Goal: Check status: Check status

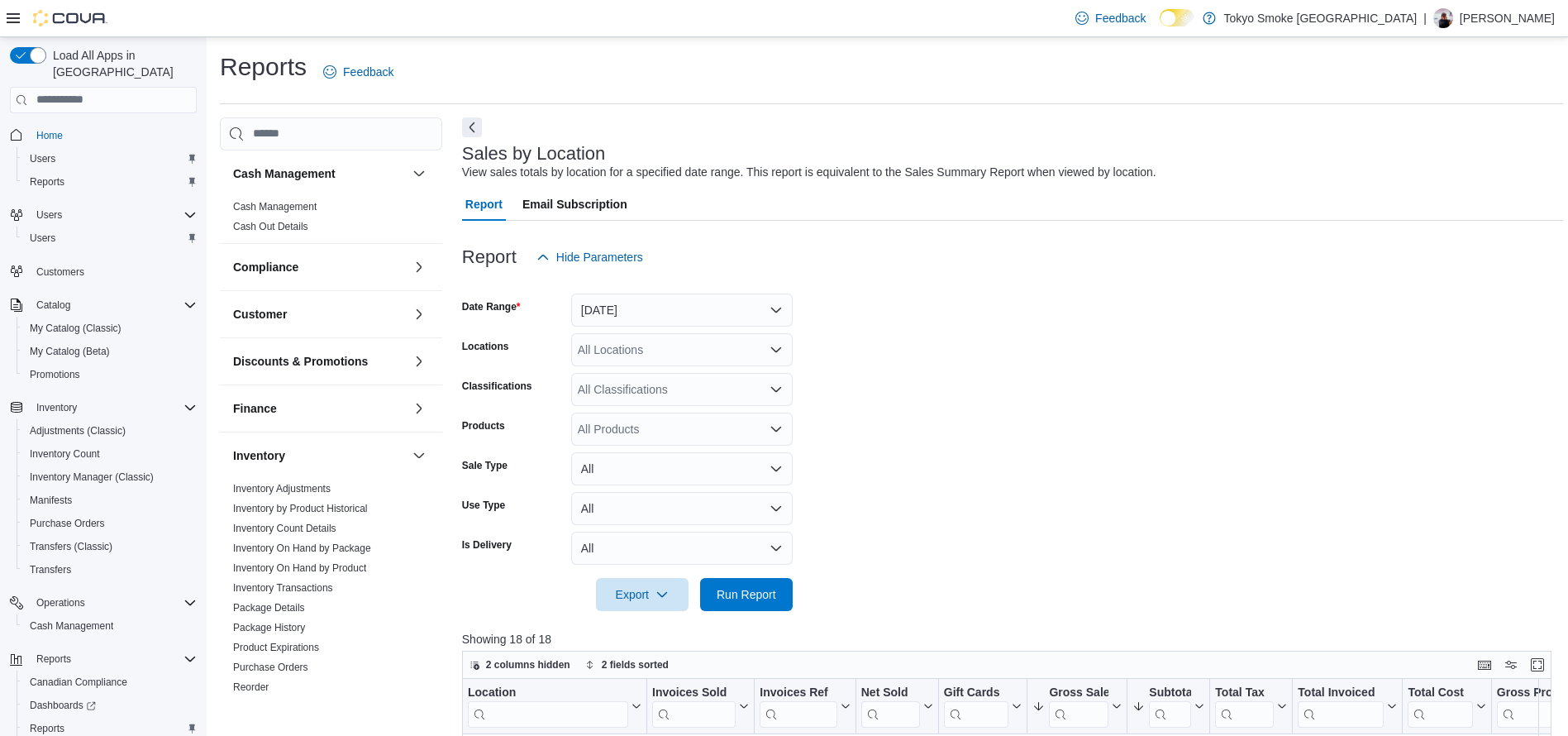
click at [761, 578] on span "Run Report" at bounding box center [746, 595] width 72 height 33
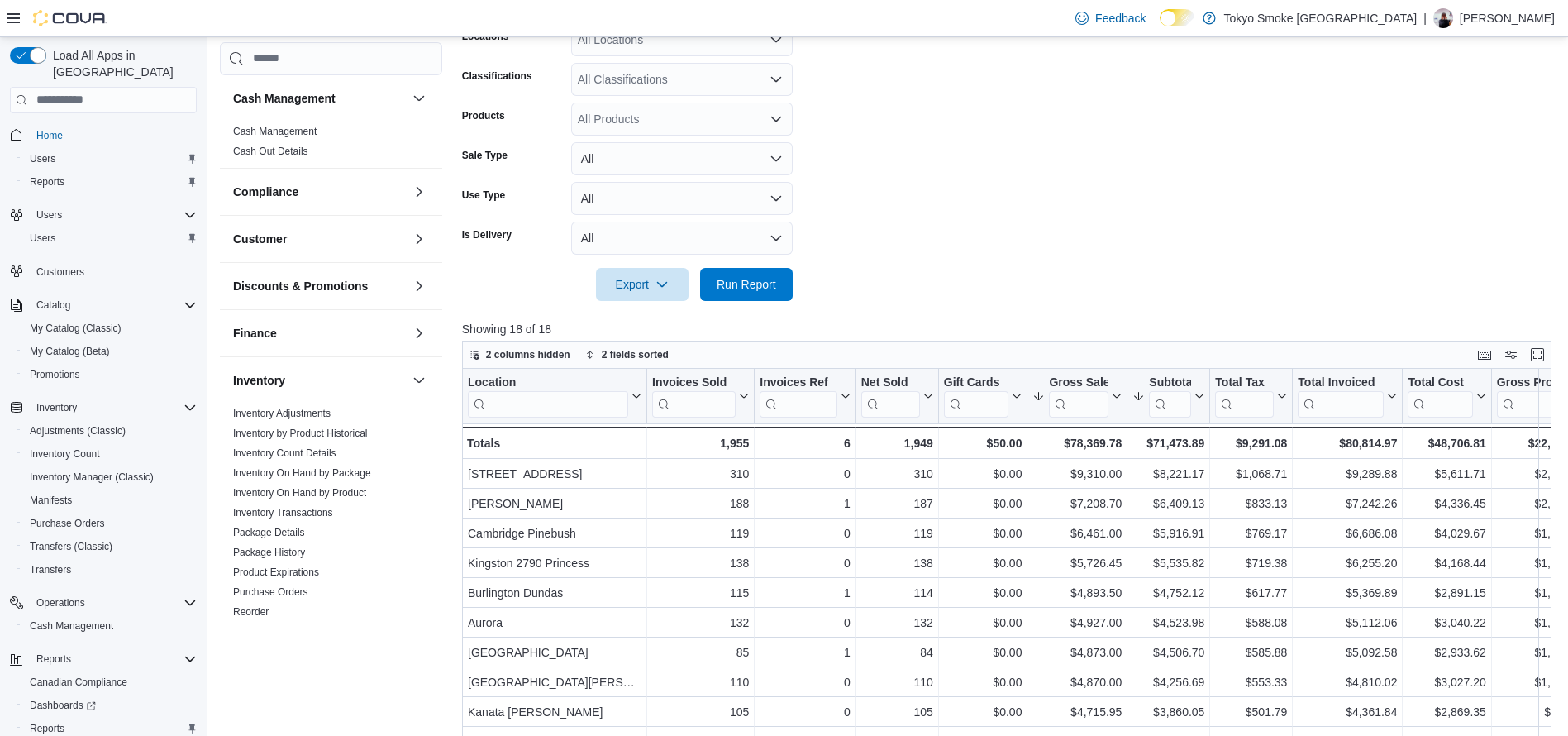
scroll to position [70, 0]
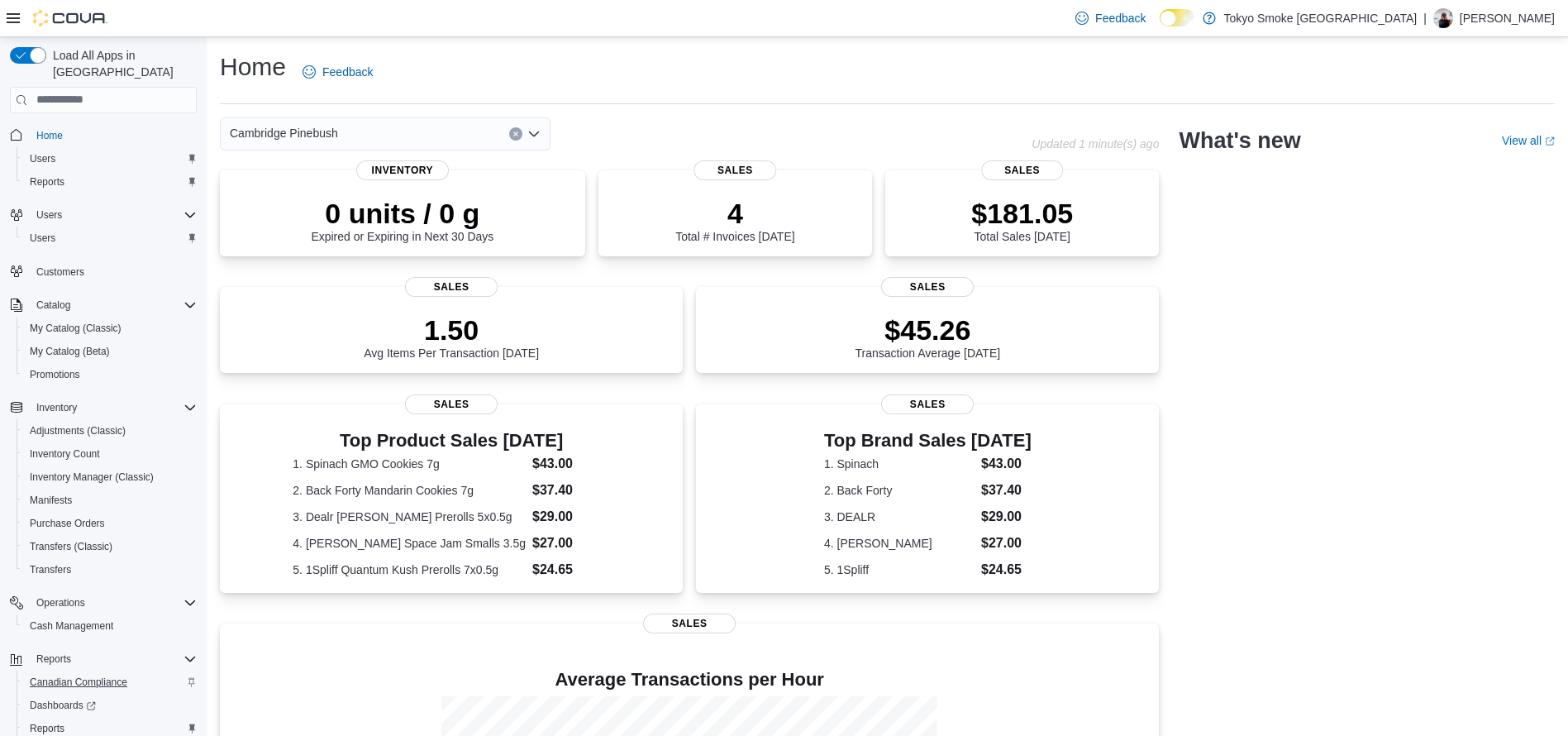
scroll to position [70, 0]
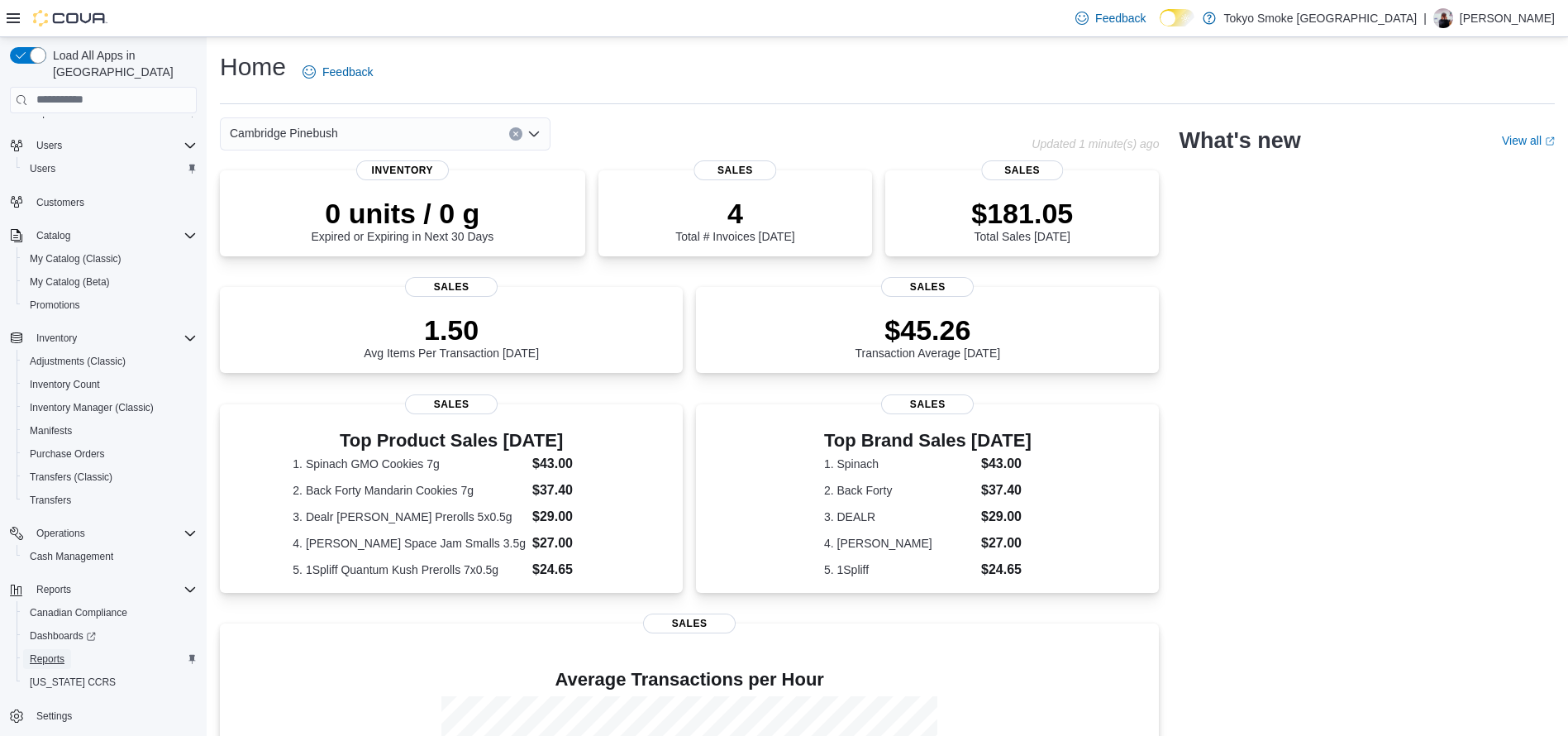
click at [54, 652] on span "Reports" at bounding box center [47, 658] width 35 height 13
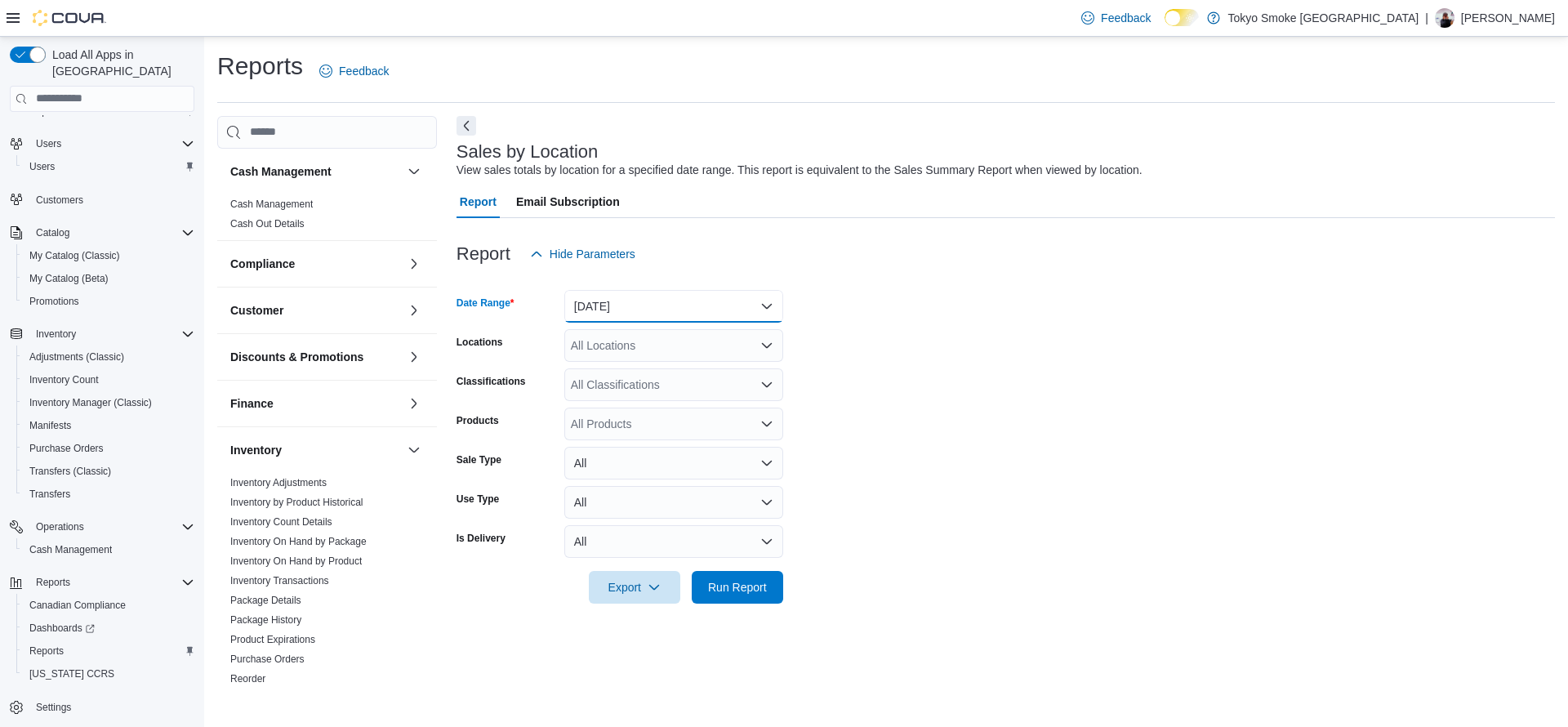
click at [625, 317] on button "Yesterday" at bounding box center [674, 306] width 219 height 33
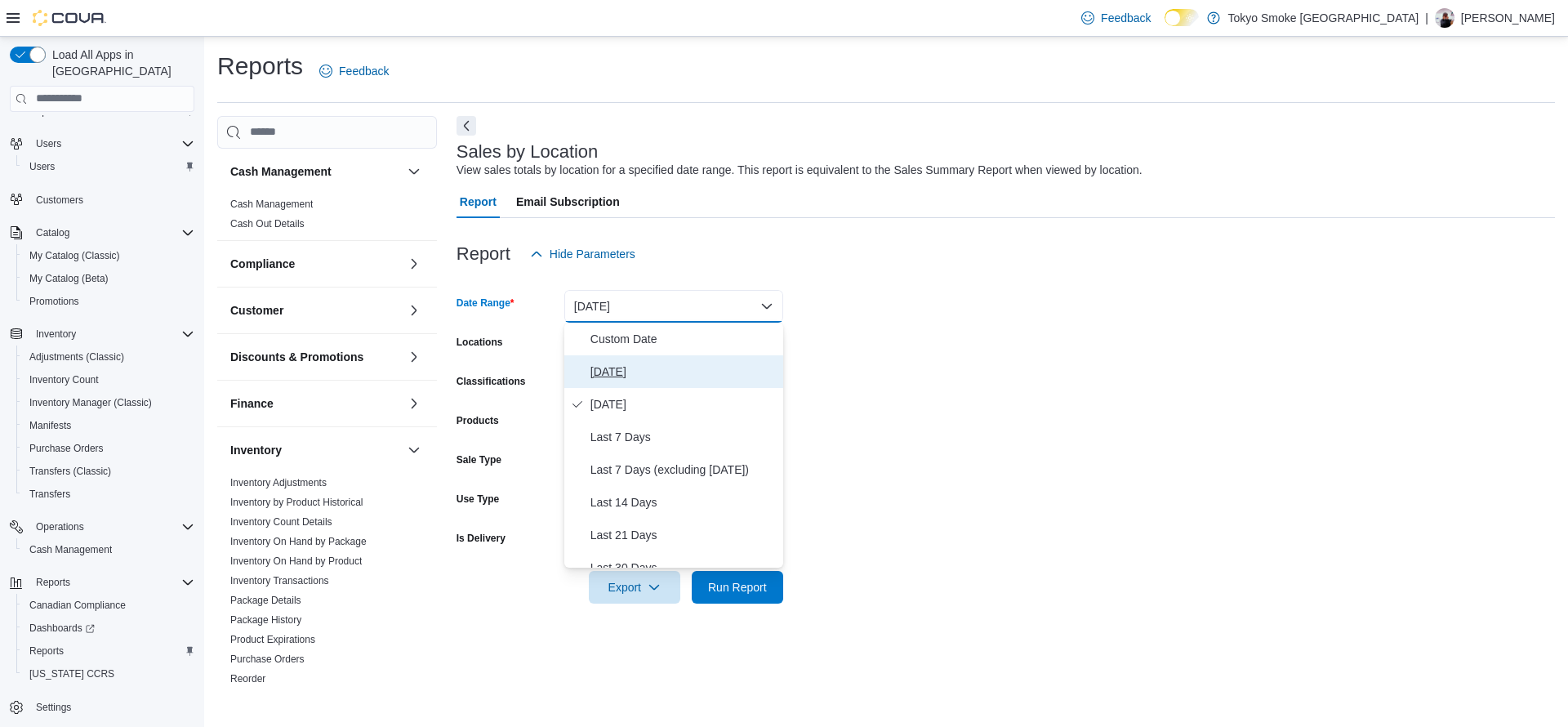
click at [624, 375] on span "Today" at bounding box center [684, 372] width 186 height 20
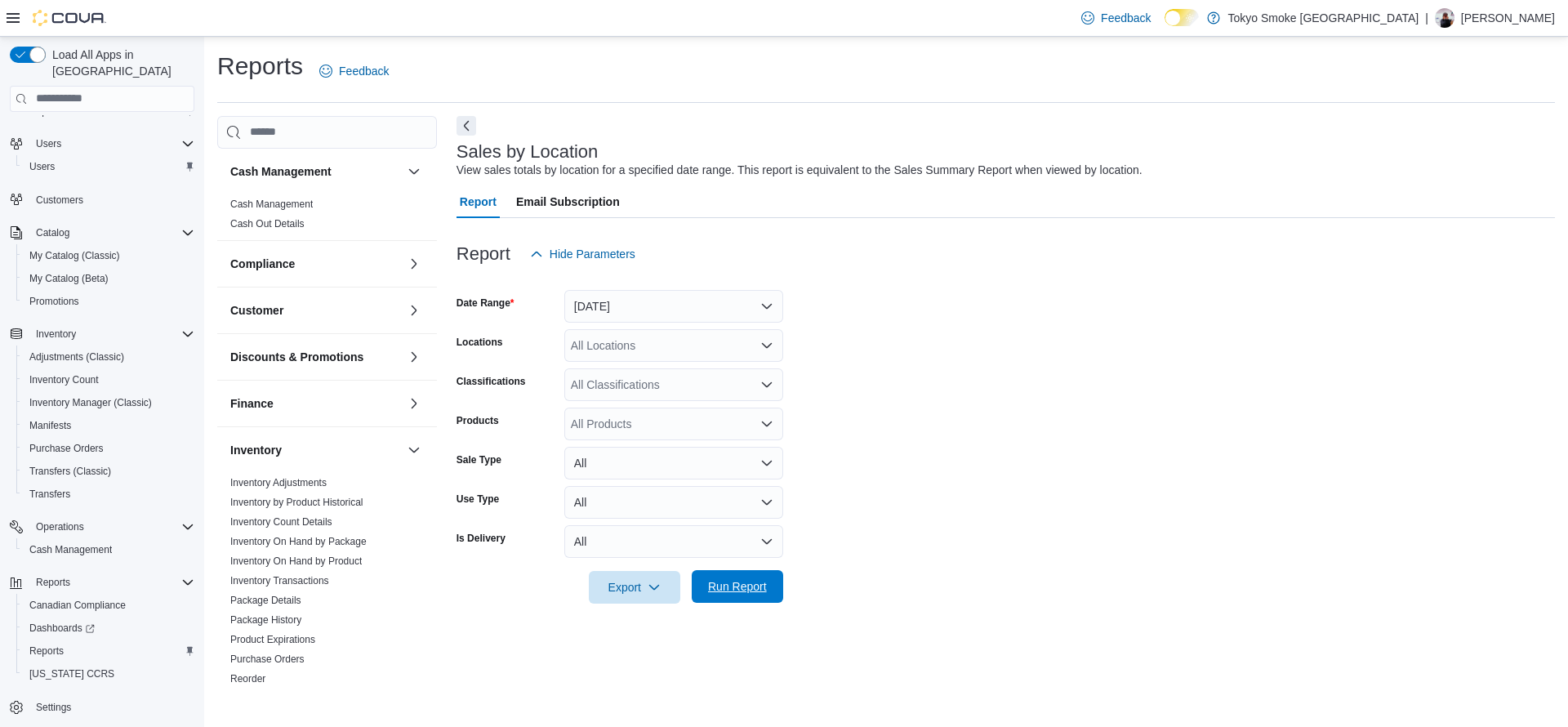
click at [742, 574] on span "Run Report" at bounding box center [737, 586] width 72 height 33
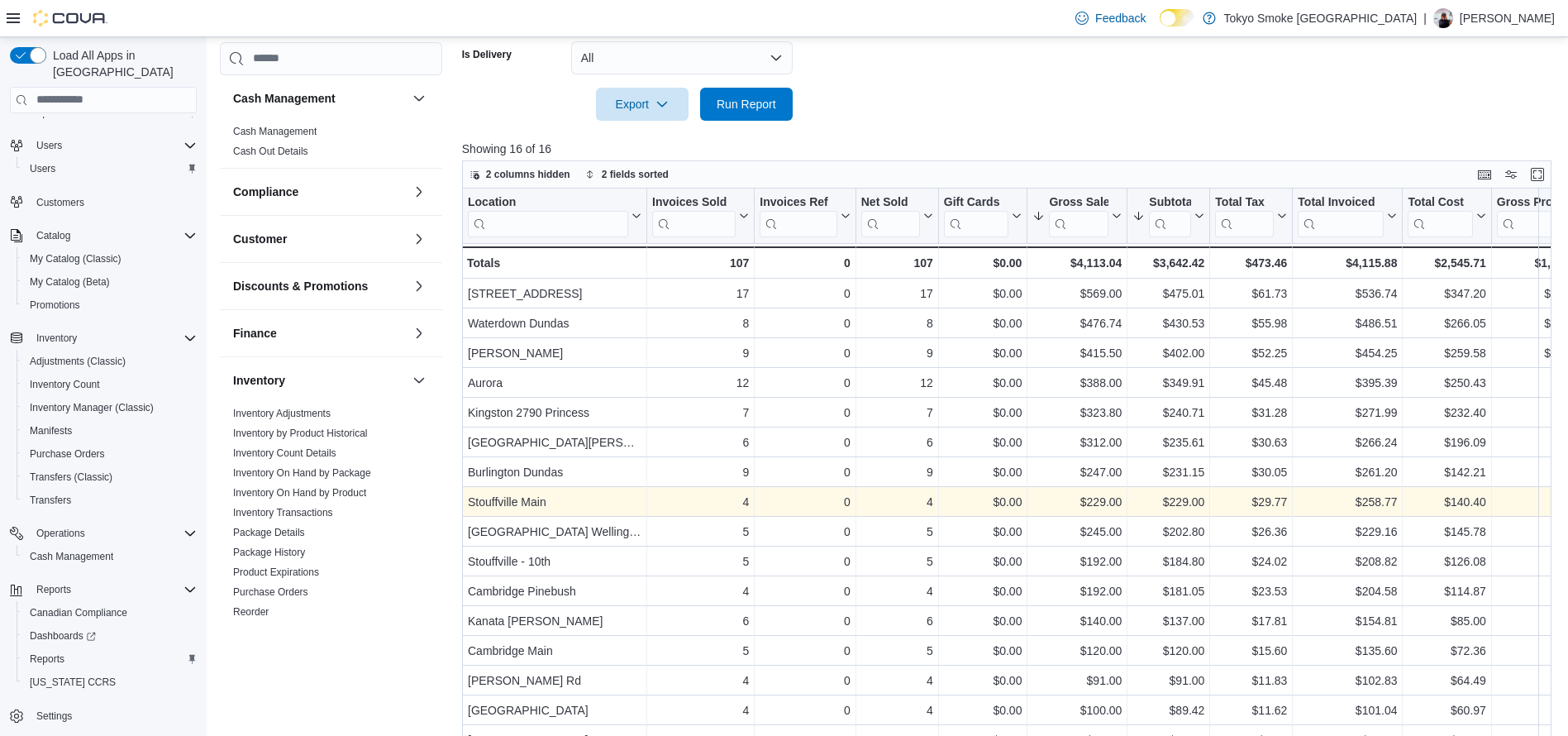
scroll to position [18, 0]
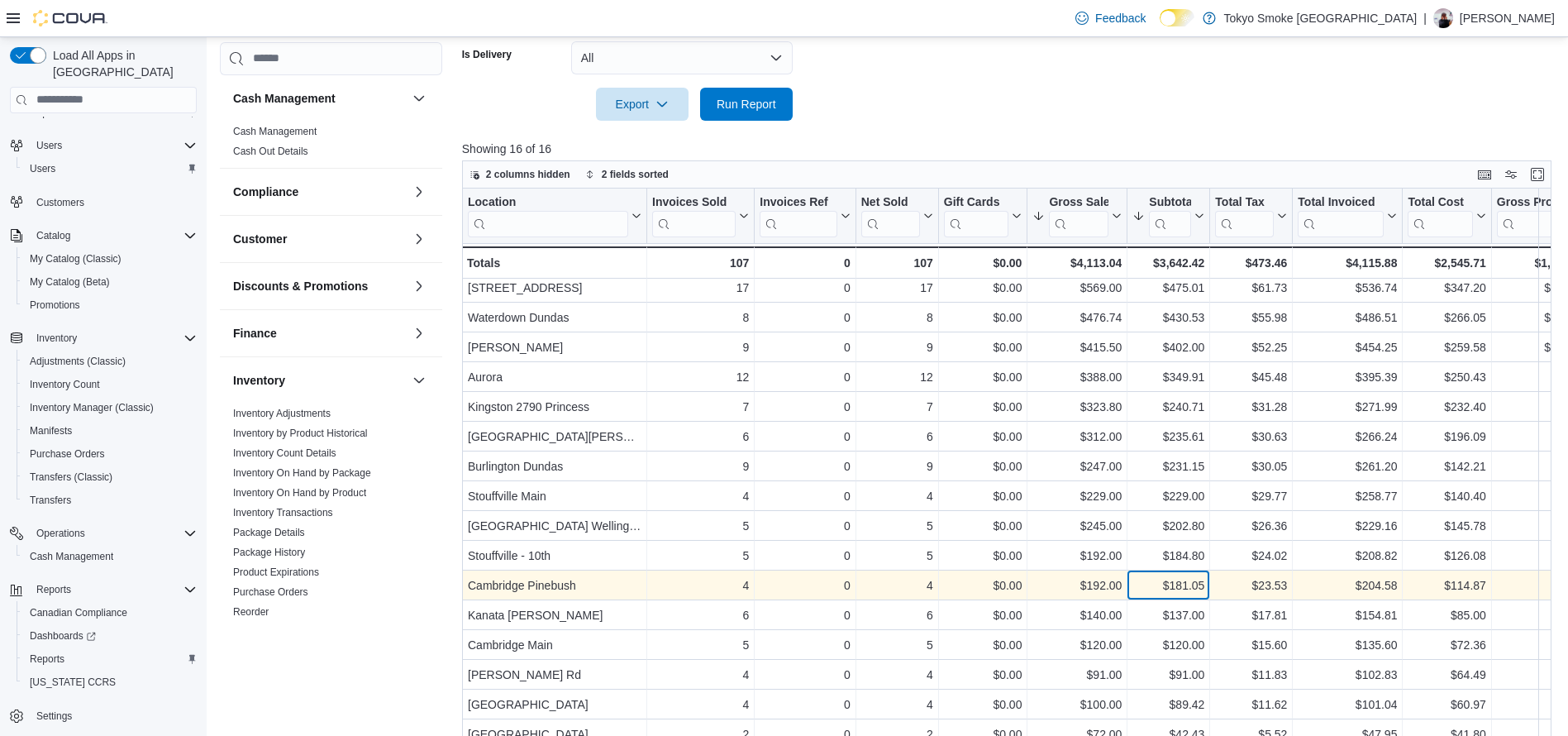
click at [1187, 575] on div "$181.05" at bounding box center [1167, 585] width 72 height 20
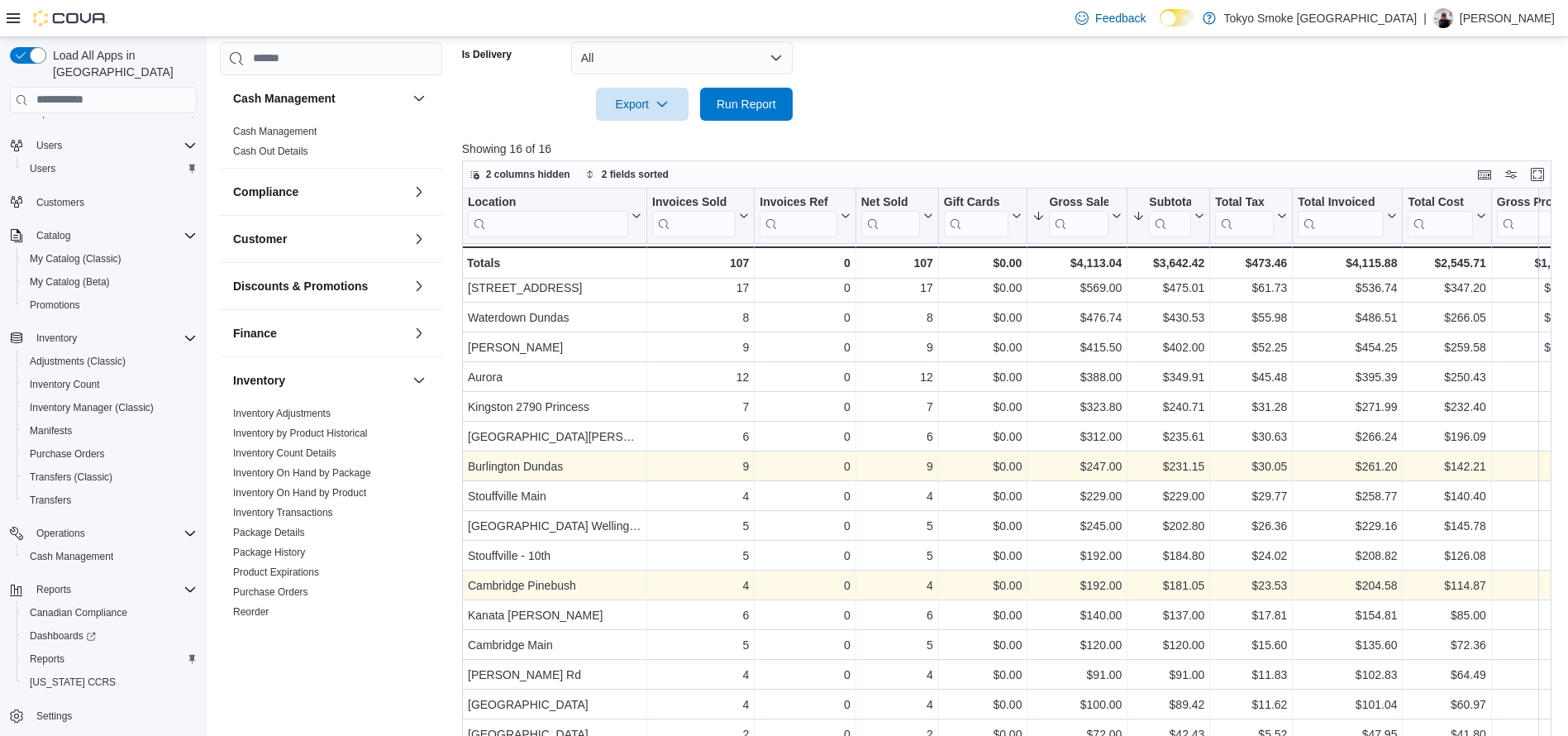
scroll to position [0, 0]
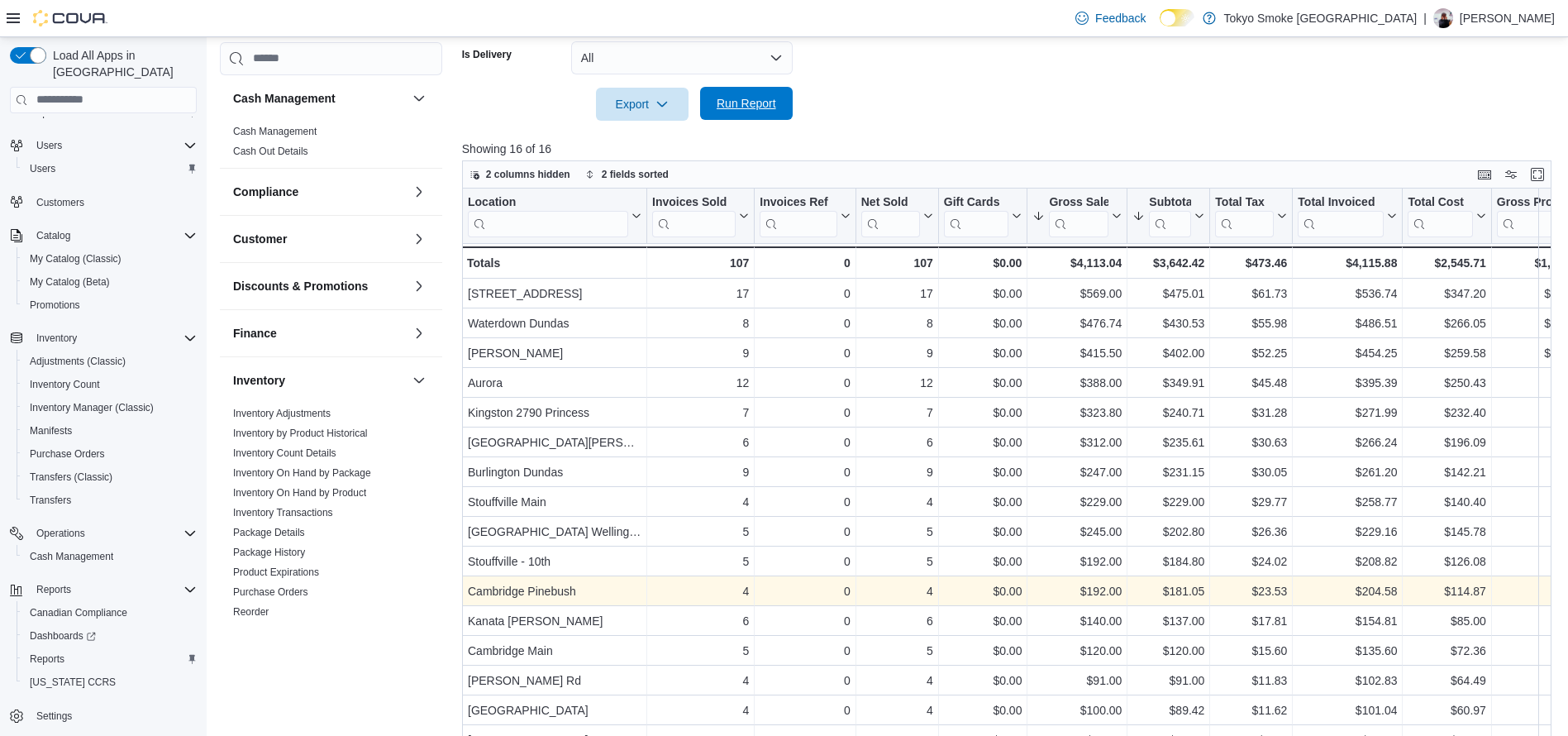
click at [763, 105] on span "Run Report" at bounding box center [746, 103] width 59 height 17
